Goal: Task Accomplishment & Management: Use online tool/utility

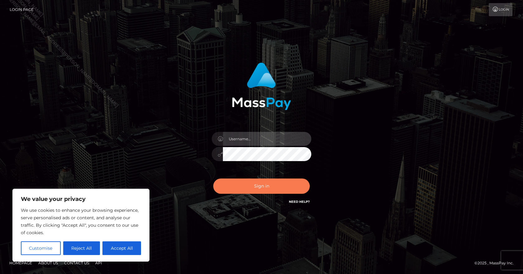
type input "[PERSON_NAME].B2Spin"
click at [256, 181] on button "Sign in" at bounding box center [261, 186] width 96 height 15
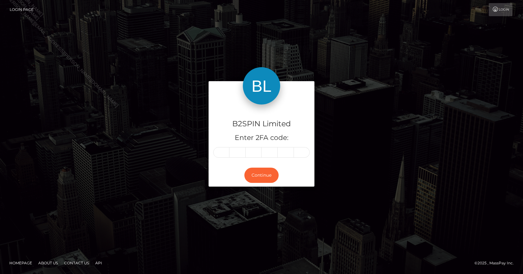
click at [221, 150] on input "text" at bounding box center [221, 152] width 16 height 11
type input "6"
type input "1"
type input "3"
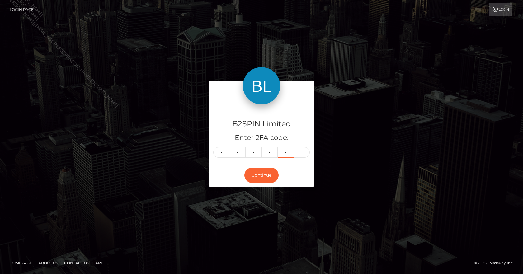
type input "9"
type input "2"
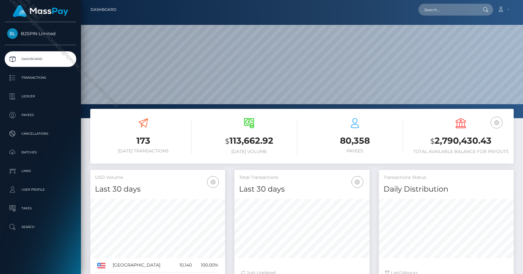
scroll to position [110, 135]
click at [44, 79] on p "Transactions" at bounding box center [40, 77] width 67 height 9
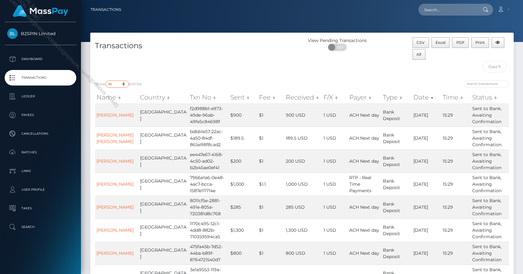
click at [116, 83] on select "10 25 50 100 250 500 1,000 3,500" at bounding box center [116, 84] width 23 height 7
select select "3500"
click at [106, 81] on select "10 25 50 100 250 500 1,000 3,500" at bounding box center [116, 84] width 23 height 7
click at [440, 44] on span "Excel" at bounding box center [440, 42] width 10 height 5
click at [114, 79] on div "Show 10 25 50 100 250 500 1,000 3,500 entries Name Country Txn No Sent Fee Rece…" at bounding box center [301, 218] width 423 height 284
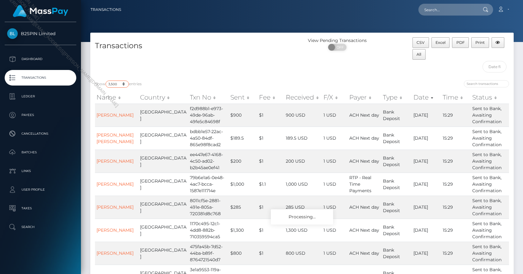
click at [117, 82] on select "10 25 50 100 250 500 1,000 3,500" at bounding box center [116, 84] width 23 height 7
click at [106, 81] on select "10 25 50 100 250 500 1,000 3,500" at bounding box center [116, 84] width 23 height 7
click at [438, 44] on span "Excel" at bounding box center [440, 42] width 10 height 5
click at [121, 86] on select "10 25 50 100 250 500 1,000 3,500" at bounding box center [116, 84] width 23 height 7
click at [106, 81] on select "10 25 50 100 250 500 1,000 3,500" at bounding box center [116, 84] width 23 height 7
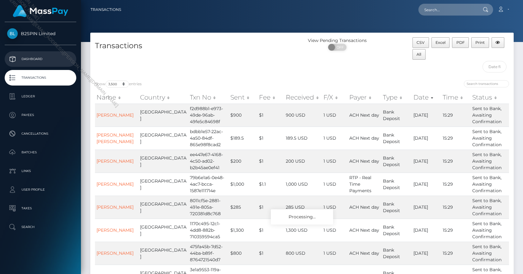
click at [48, 62] on p "Dashboard" at bounding box center [40, 58] width 67 height 9
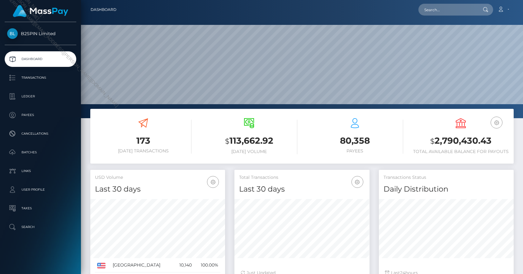
scroll to position [110, 135]
click at [59, 76] on p "Transactions" at bounding box center [40, 77] width 67 height 9
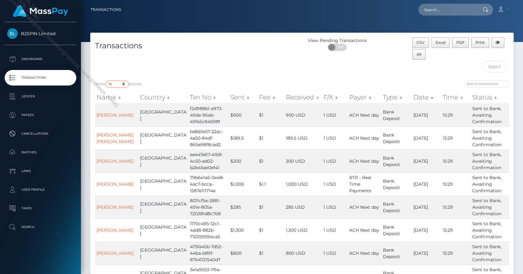
click at [115, 86] on select "10 25 50 100 250 500 1,000 3,500" at bounding box center [116, 84] width 23 height 7
select select "3500"
click at [106, 81] on select "10 25 50 100 250 500 1,000 3,500" at bounding box center [116, 84] width 23 height 7
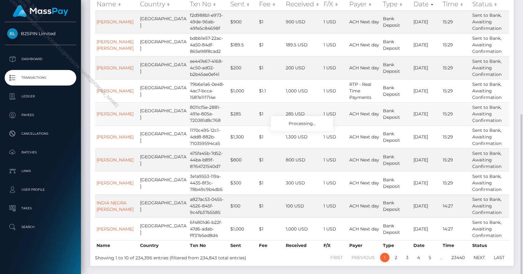
scroll to position [123, 0]
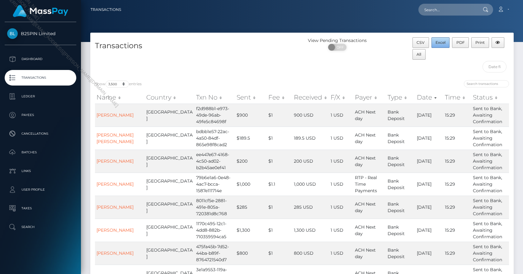
click at [440, 42] on span "Excel" at bounding box center [440, 42] width 10 height 5
